Goal: Find specific page/section: Find specific page/section

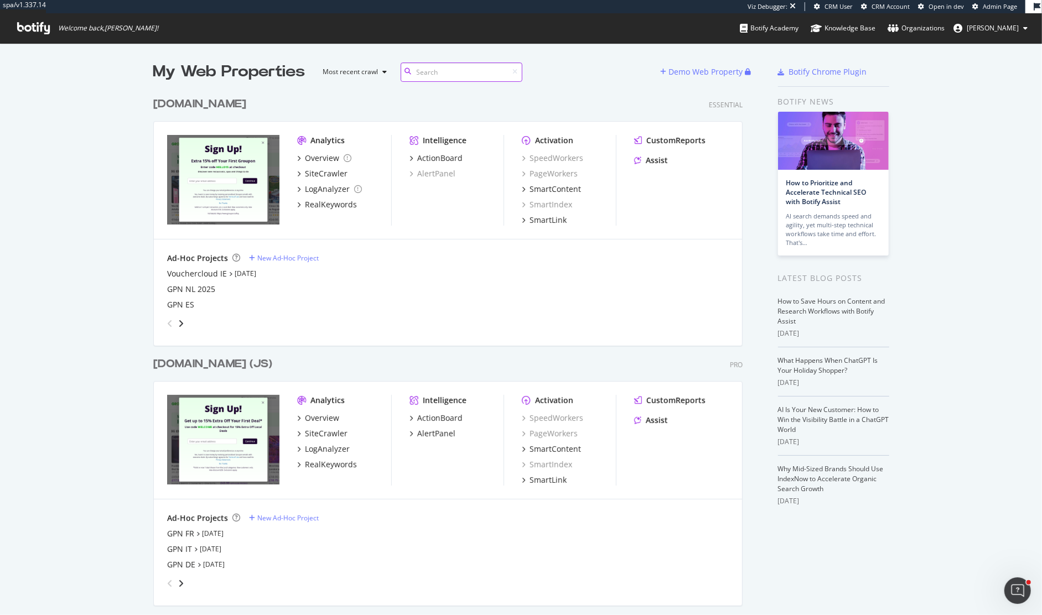
scroll to position [424, 0]
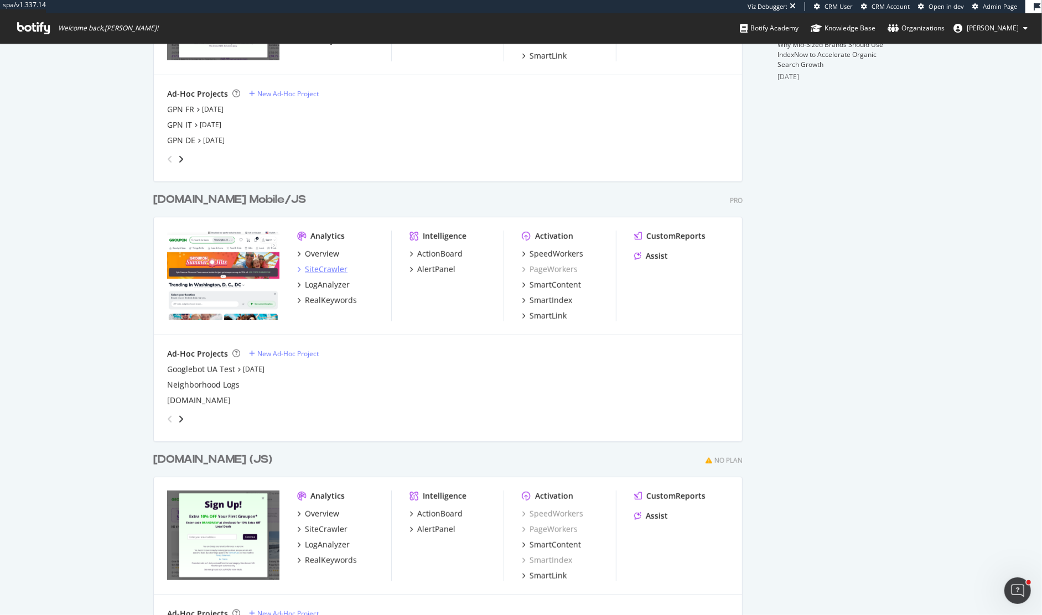
click at [325, 264] on div "SiteCrawler" at bounding box center [326, 269] width 43 height 11
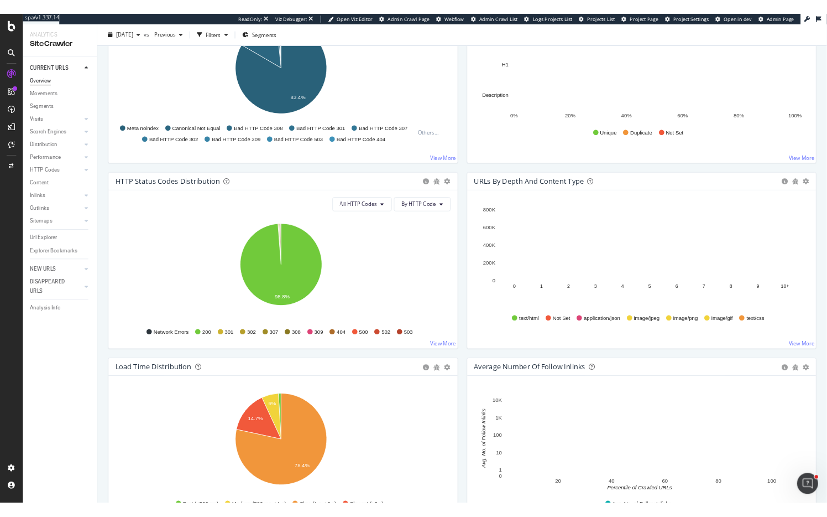
scroll to position [524, 0]
